Goal: Transaction & Acquisition: Subscribe to service/newsletter

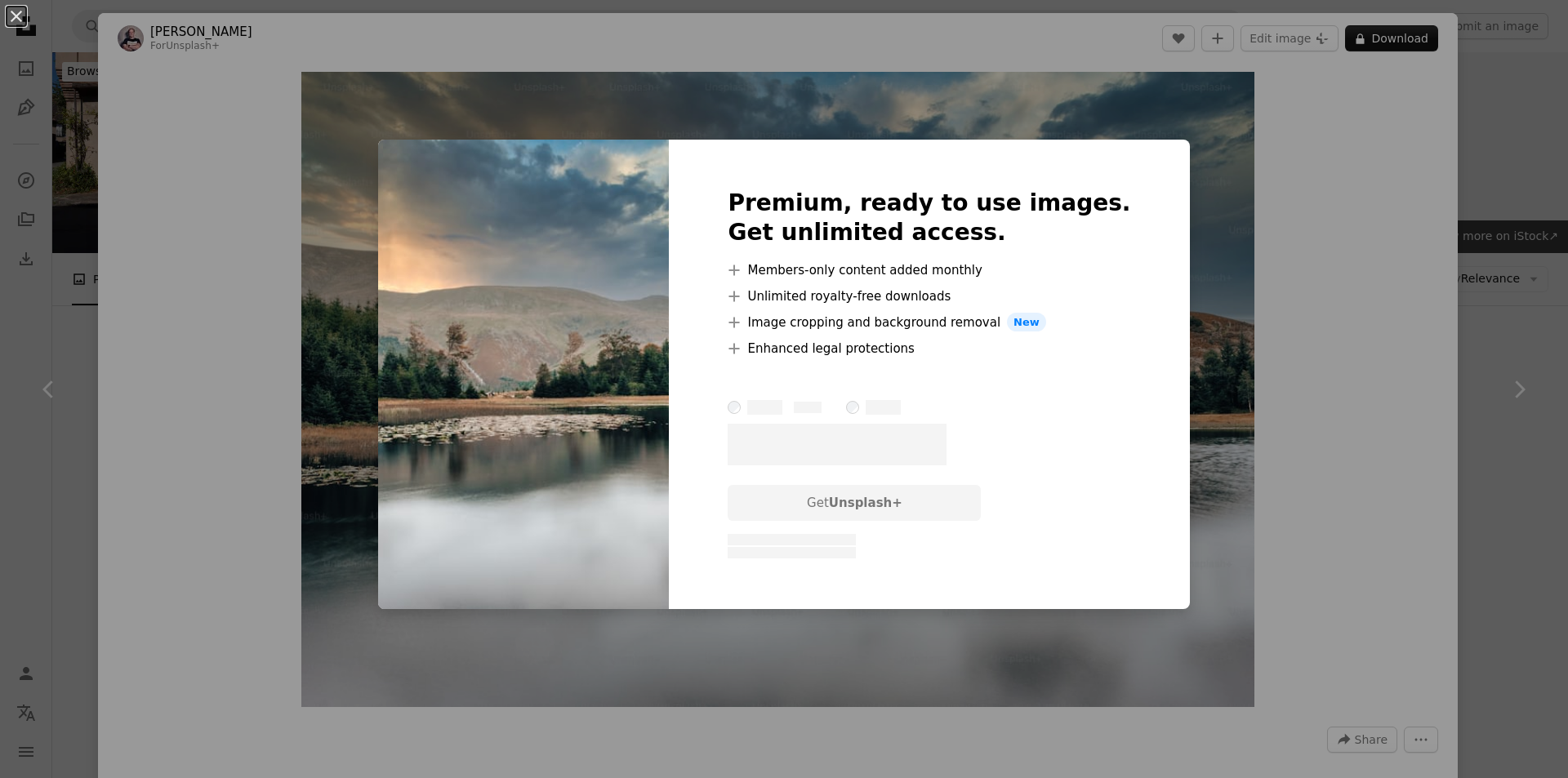
scroll to position [571, 0]
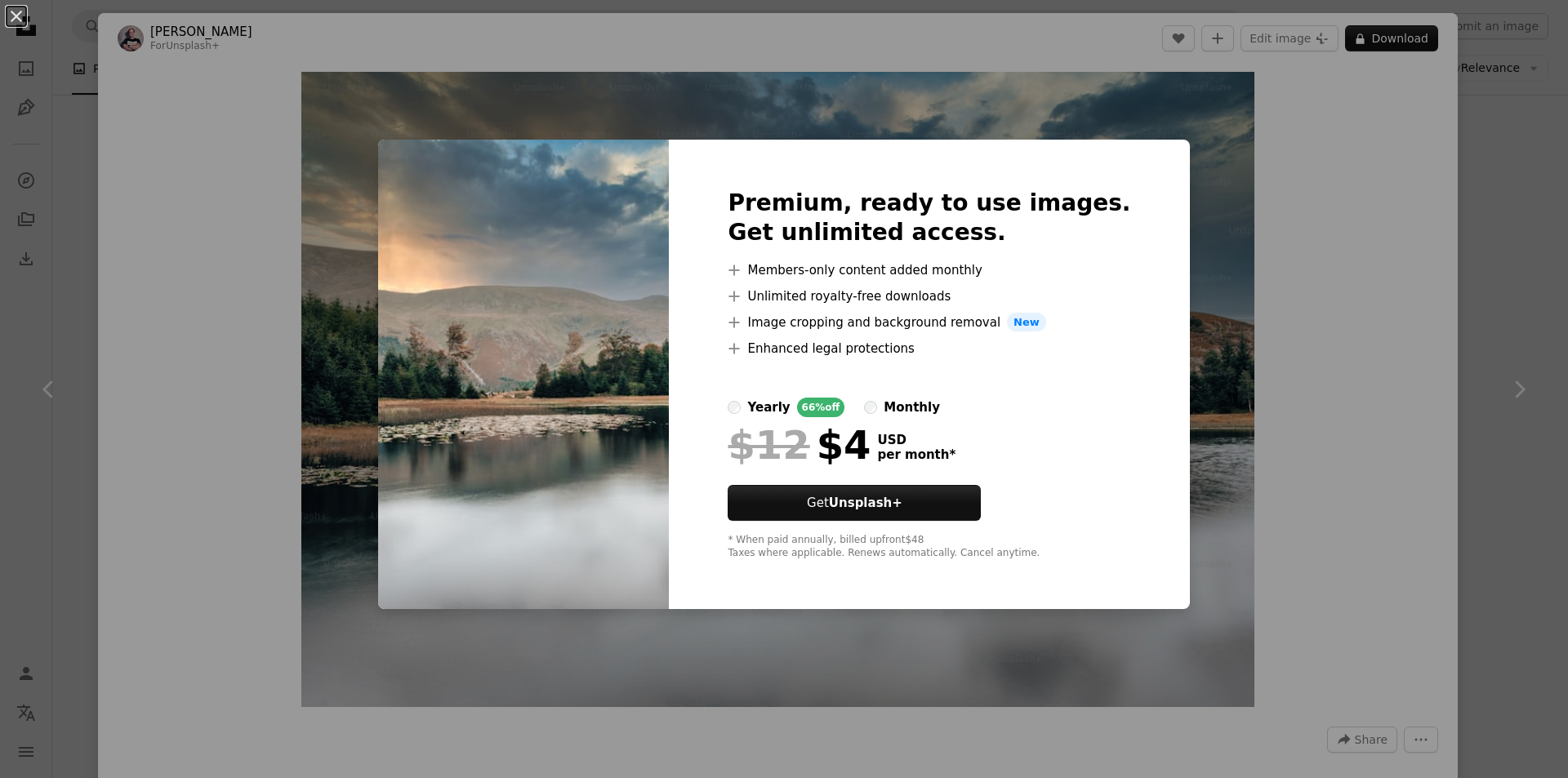
click at [1371, 258] on div "An X shape Premium, ready to use images. Get unlimited access. A plus sign Memb…" at bounding box center [784, 389] width 1568 height 778
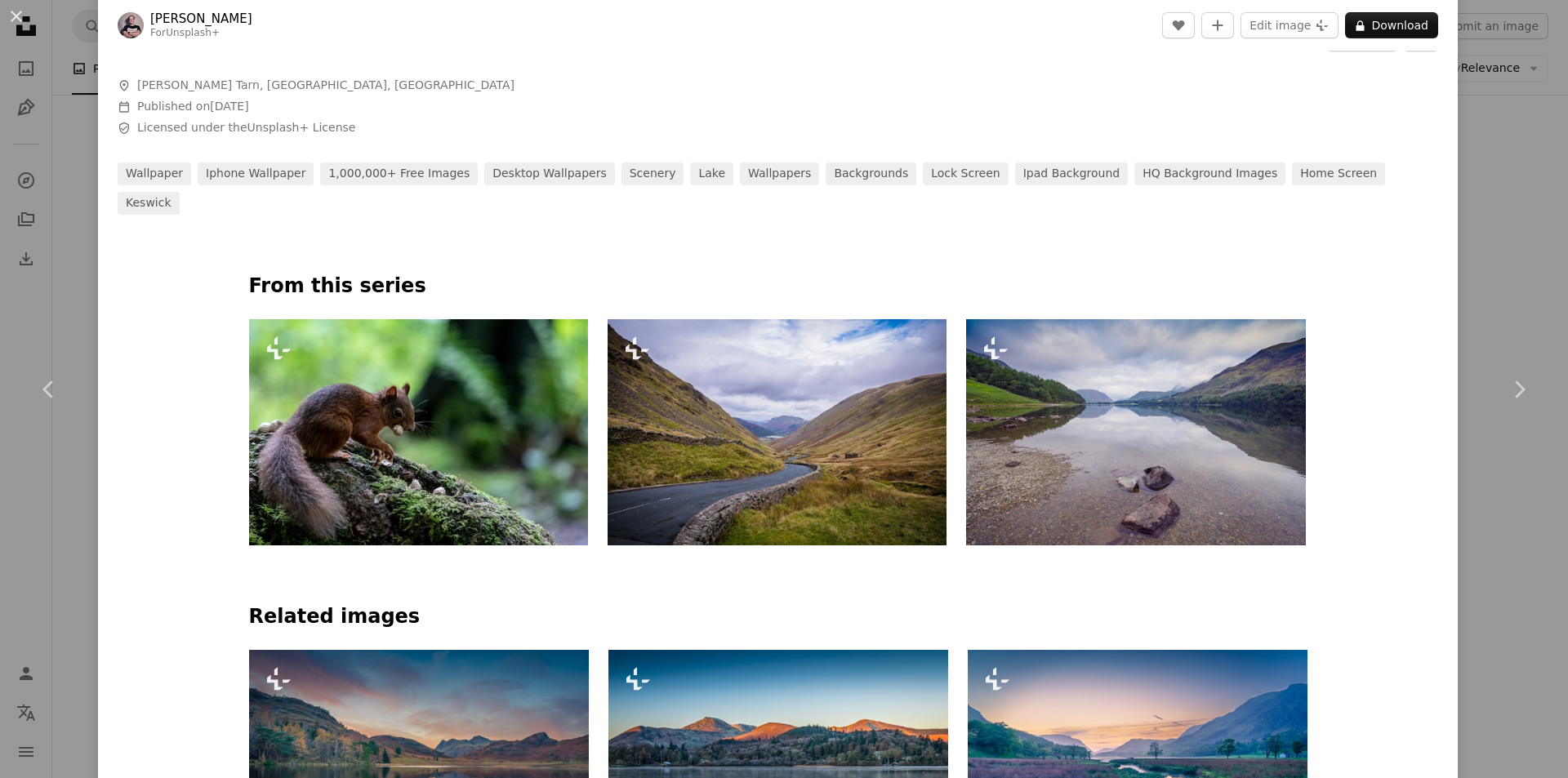
scroll to position [735, 0]
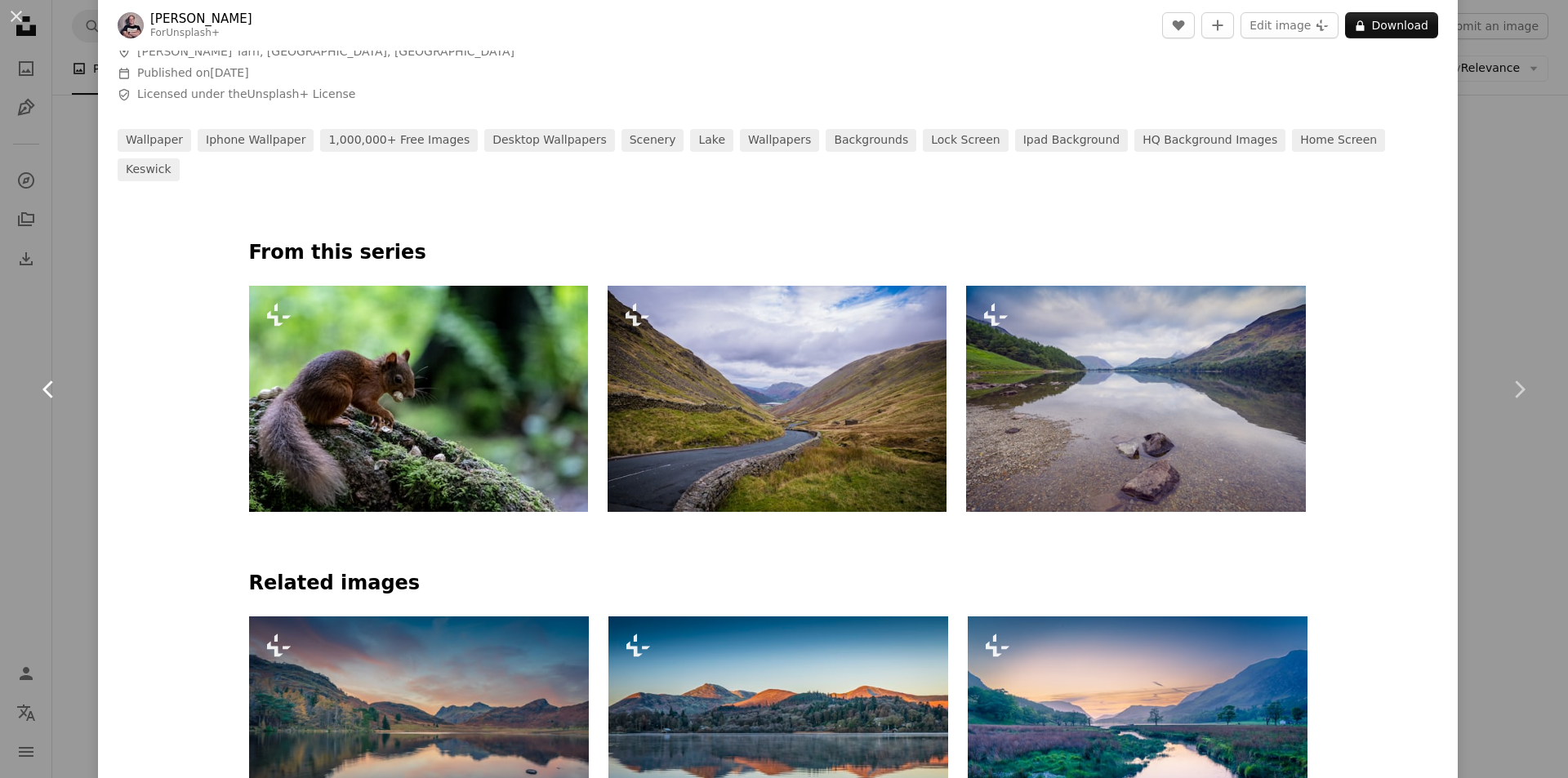
click at [0, 339] on link "Chevron left" at bounding box center [49, 389] width 98 height 156
